Goal: Information Seeking & Learning: Learn about a topic

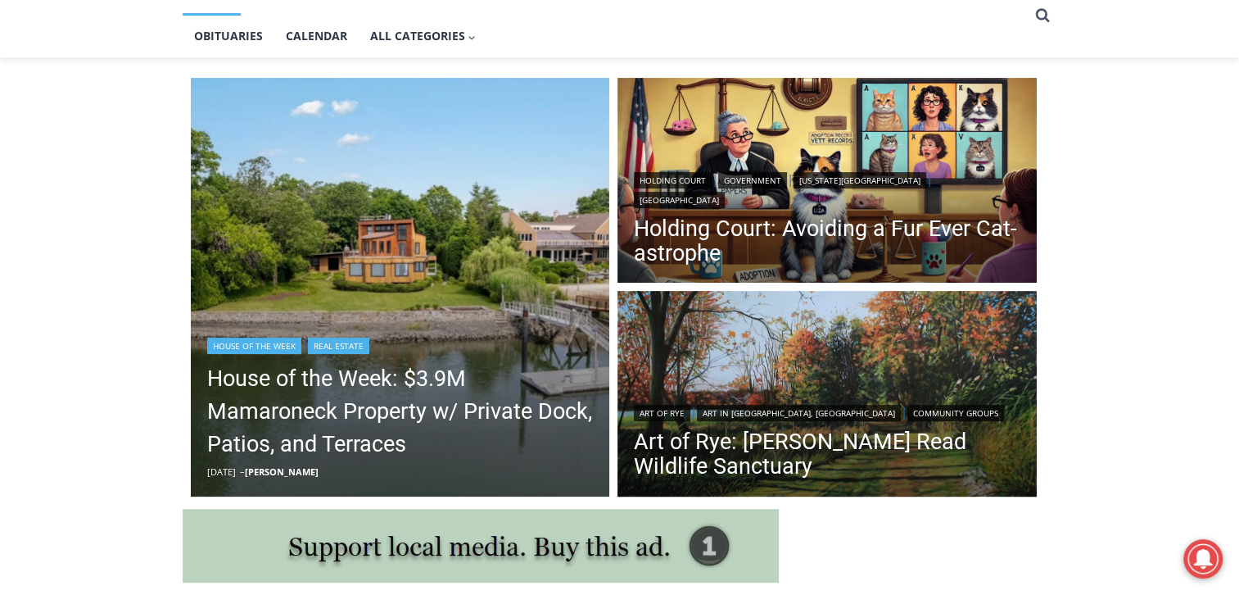
click at [447, 274] on img "Read More House of the Week: $3.9M Mamaroneck Property w/ Private Dock, Patios,…" at bounding box center [400, 287] width 419 height 419
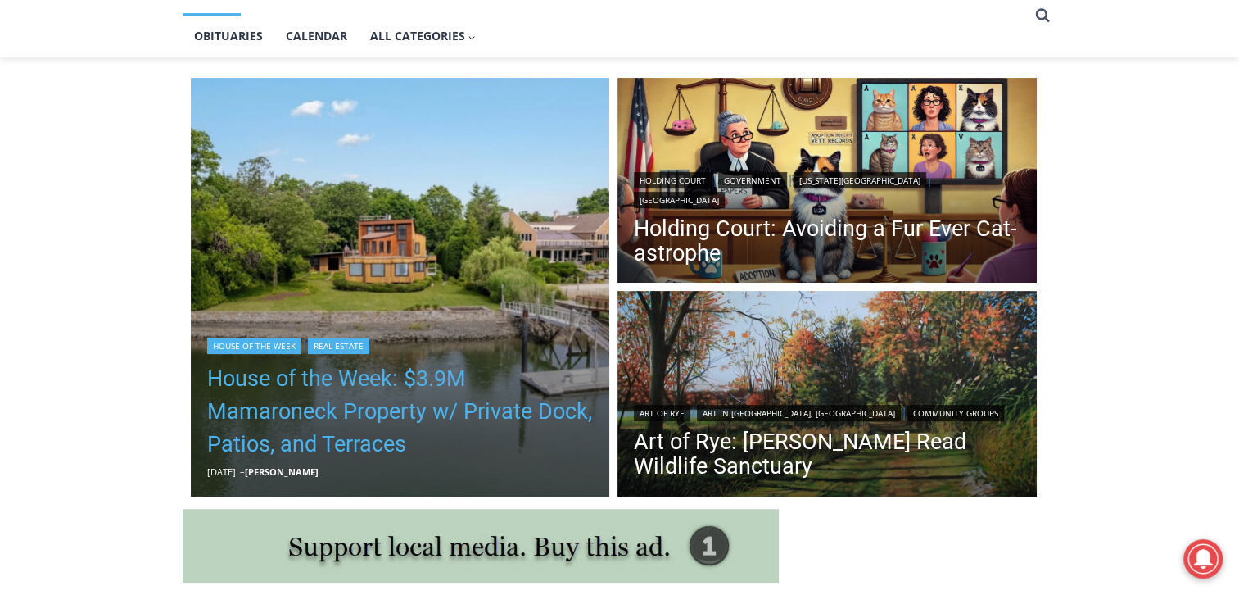
click at [342, 387] on link "House of the Week: $3.9M Mamaroneck Property w/ Private Dock, Patios, and Terra…" at bounding box center [400, 411] width 387 height 98
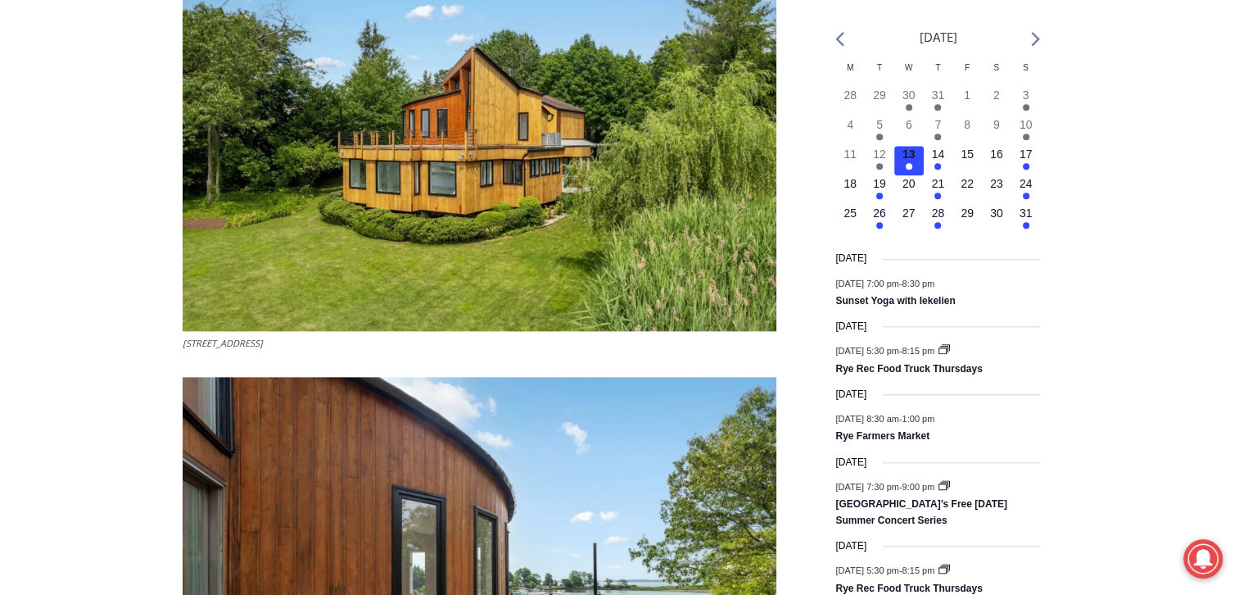
scroll to position [1851, 0]
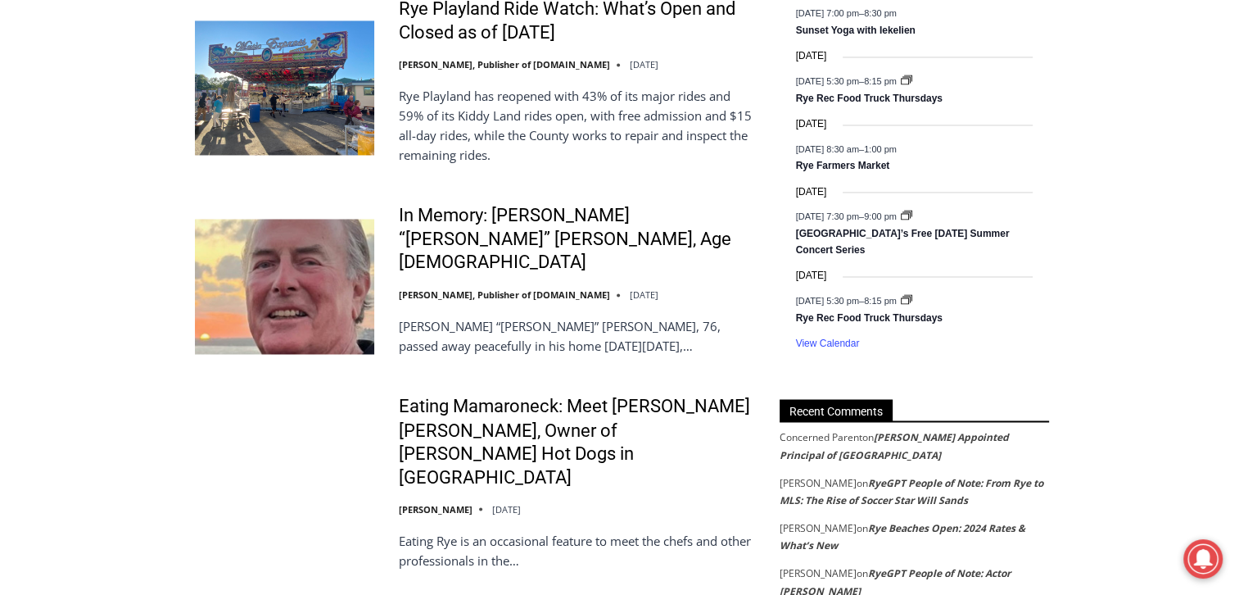
scroll to position [2703, 0]
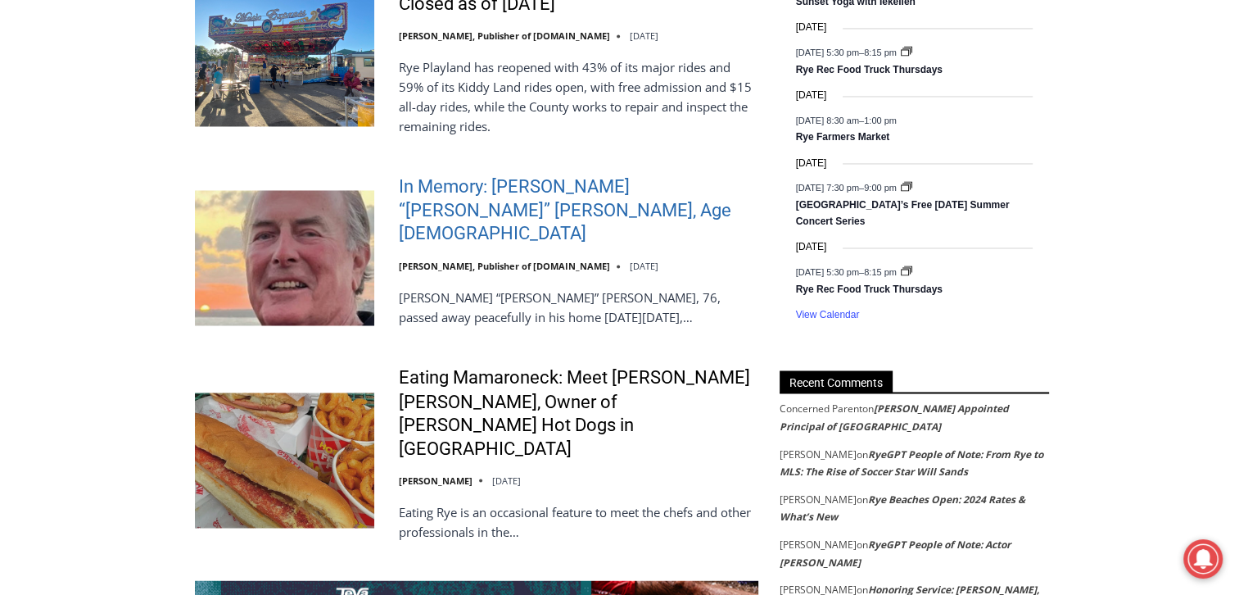
click at [459, 193] on link "In Memory: [PERSON_NAME] “[PERSON_NAME]” [PERSON_NAME], Age [DEMOGRAPHIC_DATA]" at bounding box center [579, 210] width 360 height 70
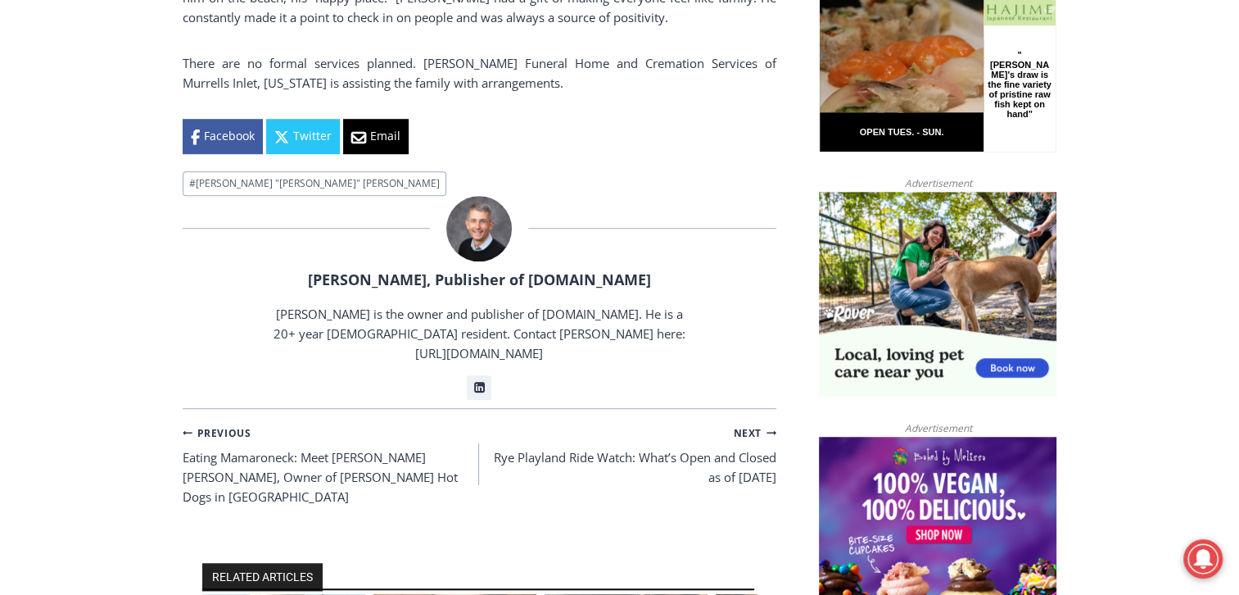
scroll to position [1180, 0]
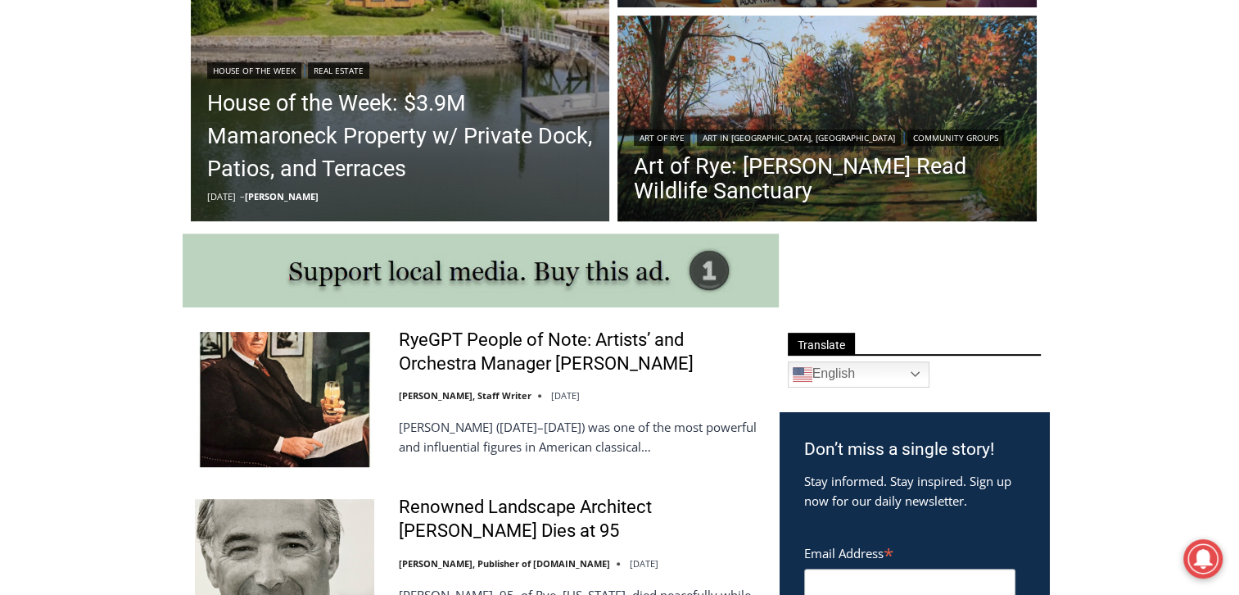
scroll to position [164, 0]
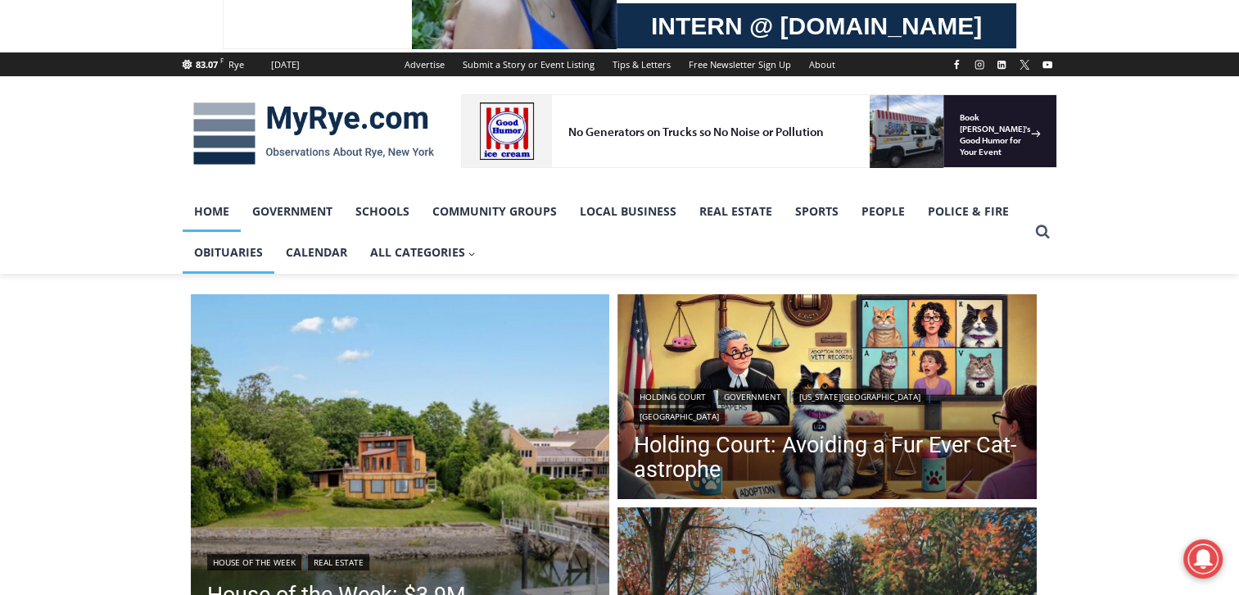
click at [220, 259] on link "Obituaries" at bounding box center [229, 252] width 92 height 41
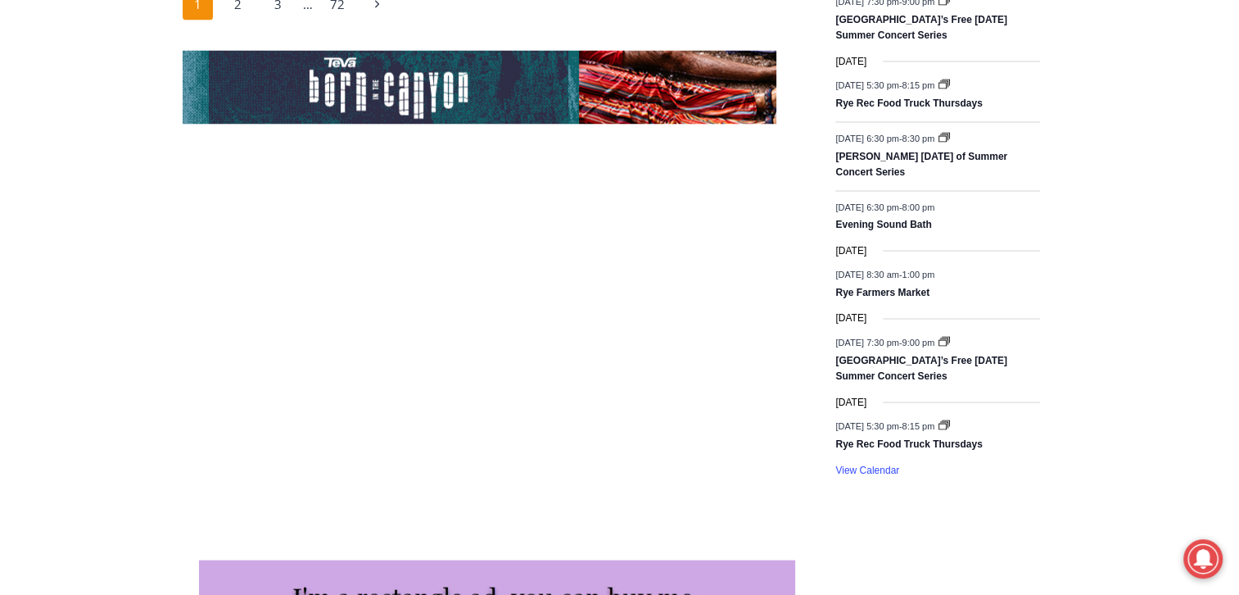
scroll to position [3331, 0]
